Goal: Information Seeking & Learning: Learn about a topic

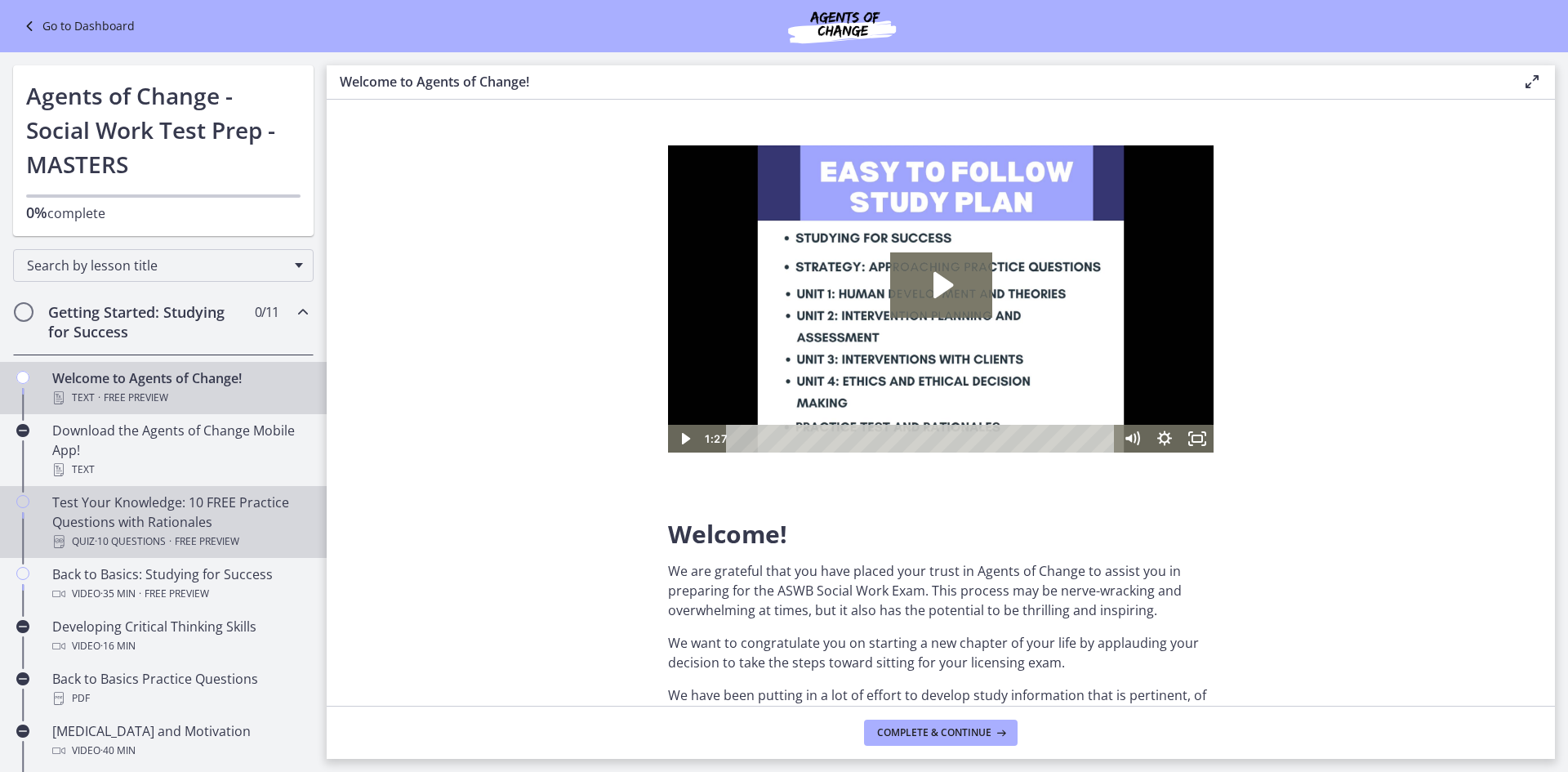
click at [173, 519] on div "Test Your Knowledge: 10 FREE Practice Questions with Rationales Quiz · 10 Quest…" at bounding box center [179, 522] width 255 height 59
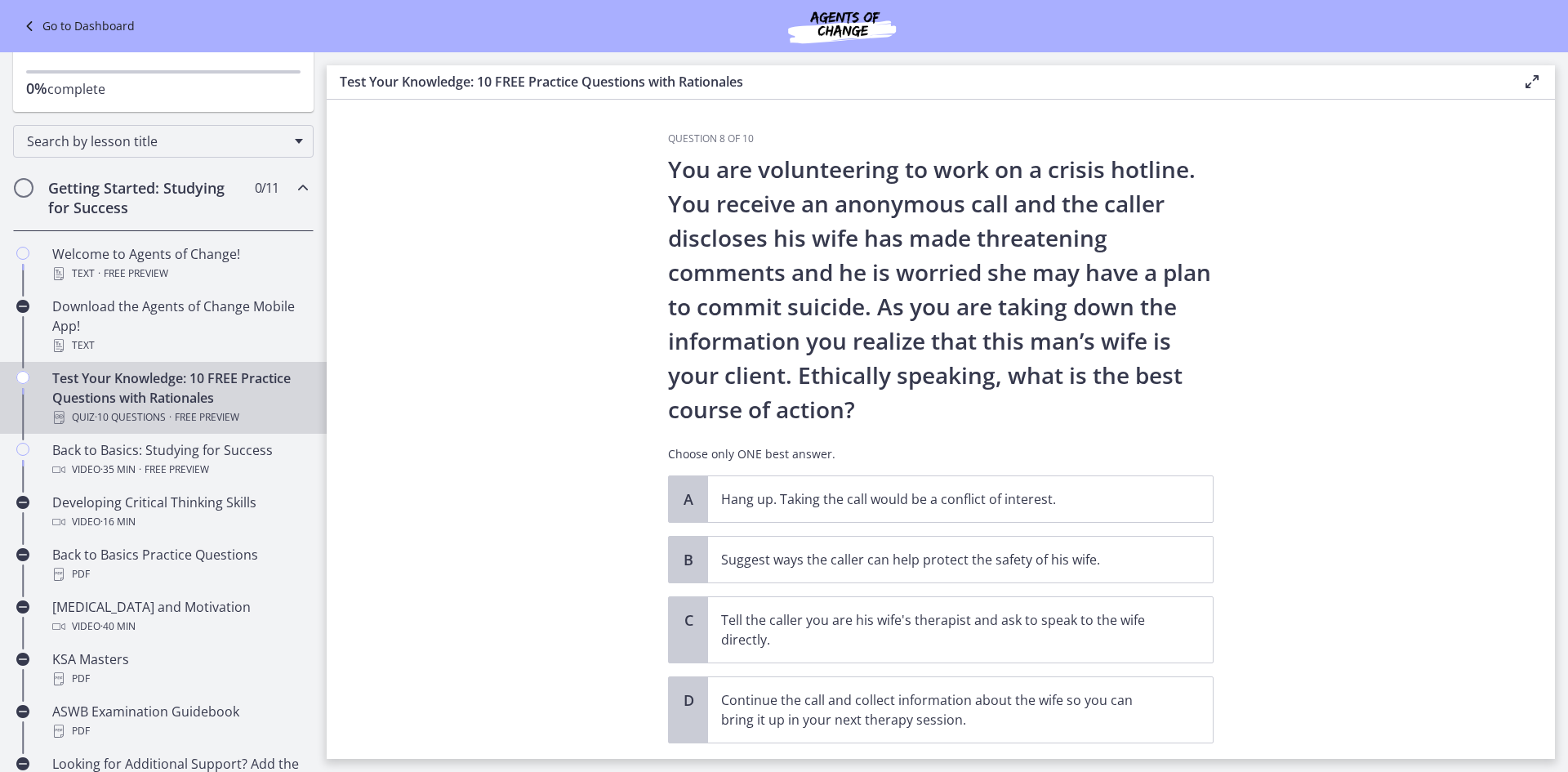
scroll to position [164, 0]
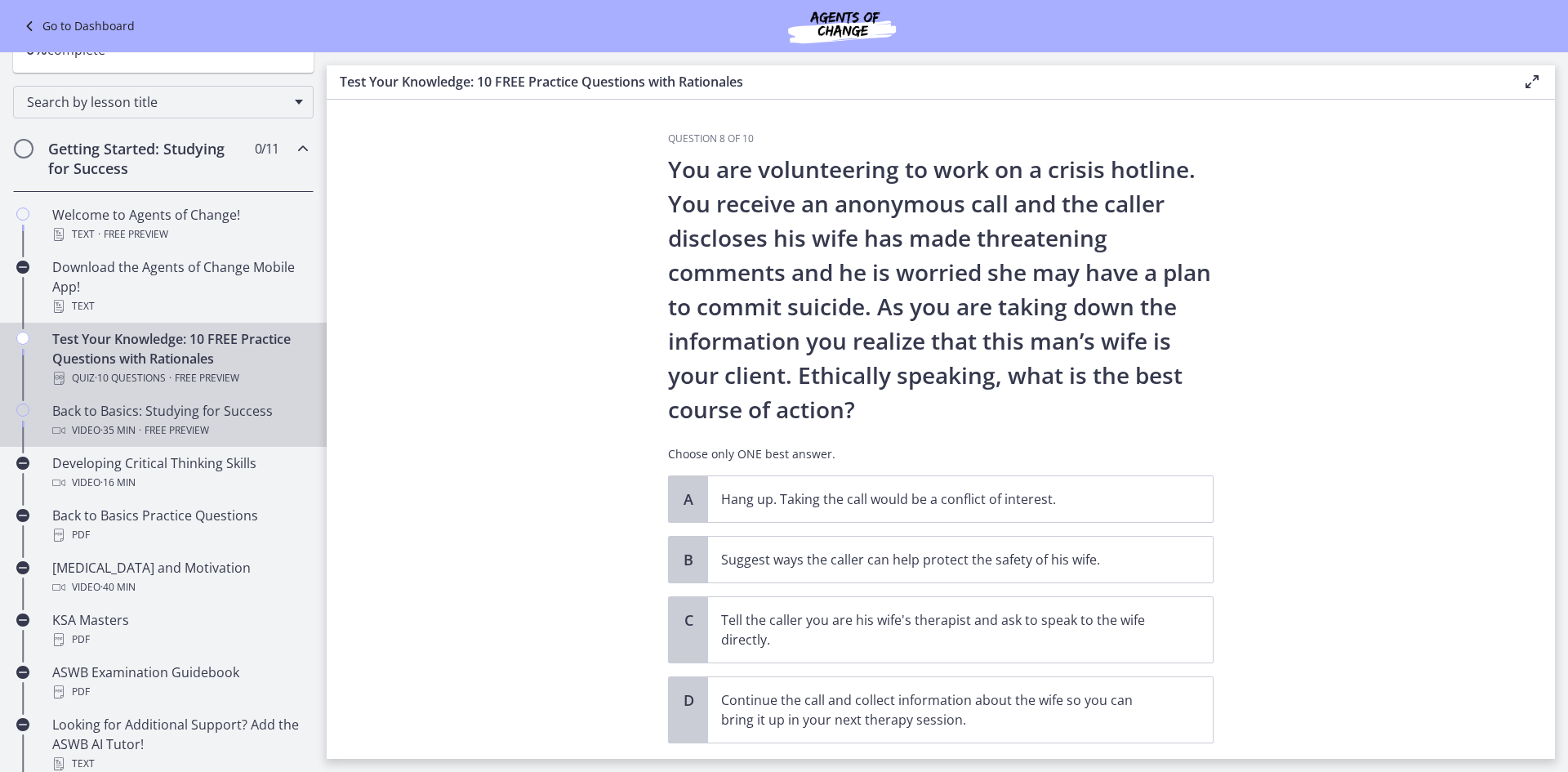
click at [141, 437] on span "·" at bounding box center [140, 430] width 3 height 20
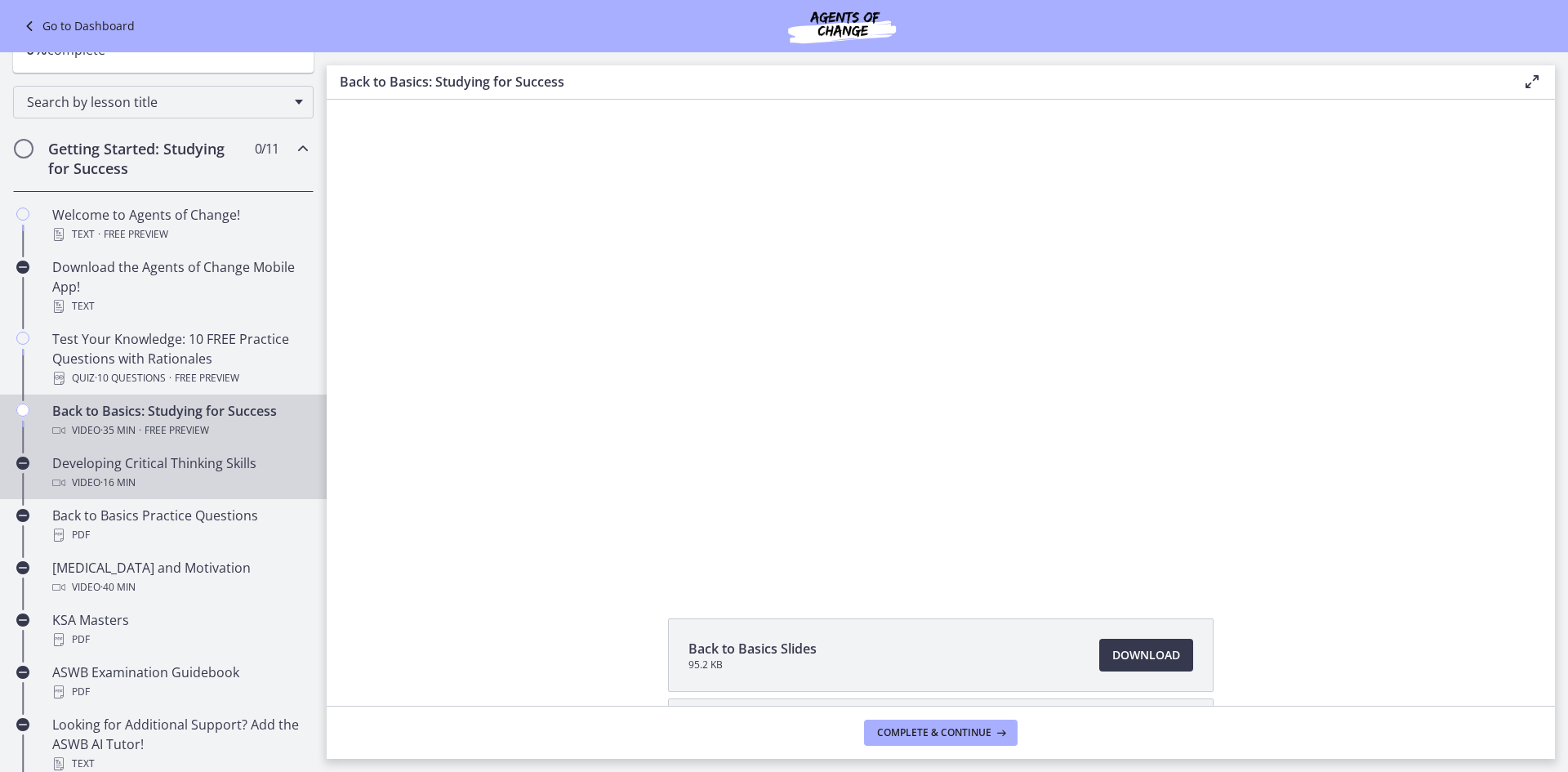
click at [184, 487] on div "Video · 16 min" at bounding box center [179, 483] width 255 height 20
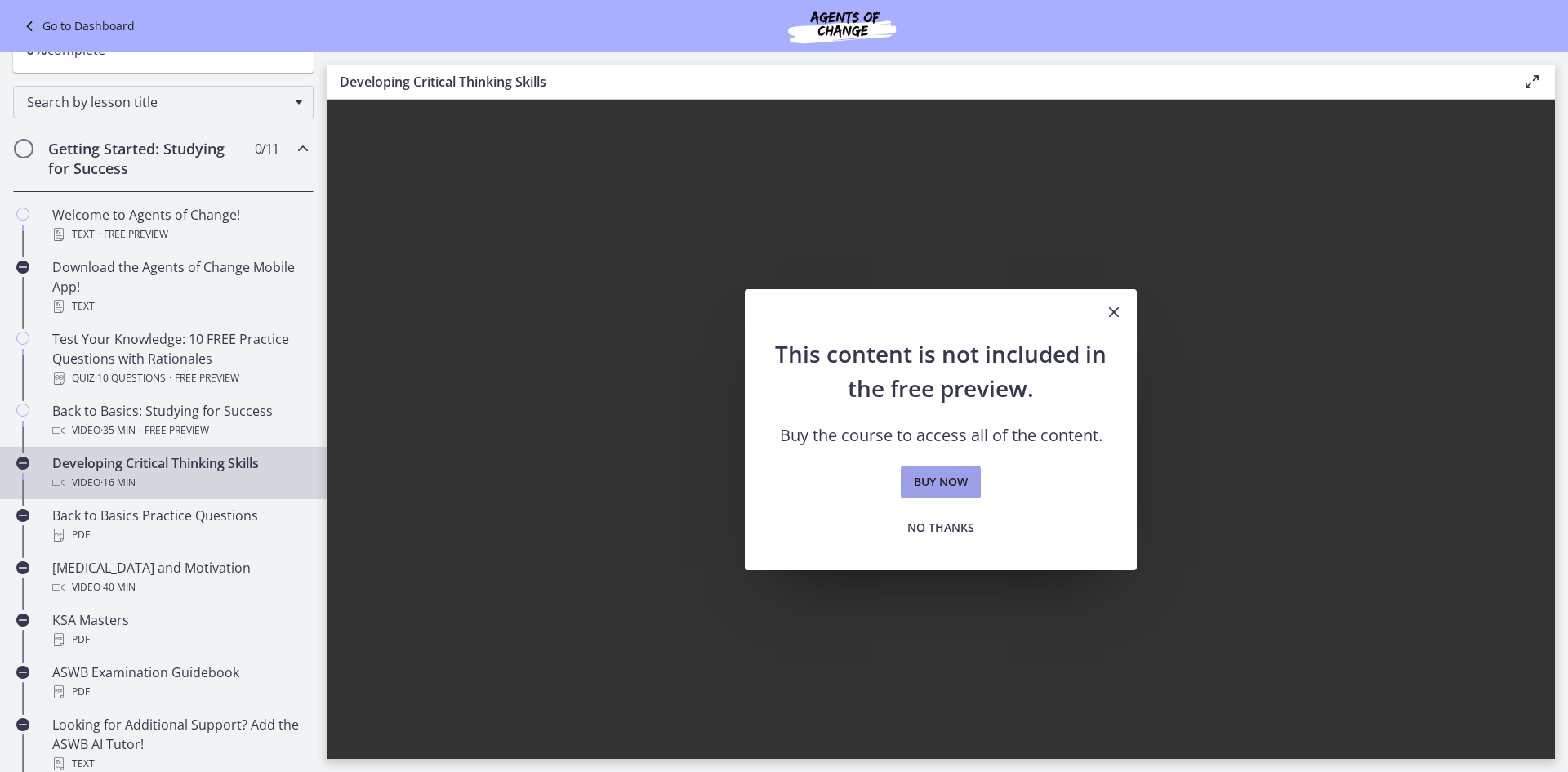
click at [941, 475] on span "Buy now" at bounding box center [941, 482] width 54 height 20
